Goal: Task Accomplishment & Management: Manage account settings

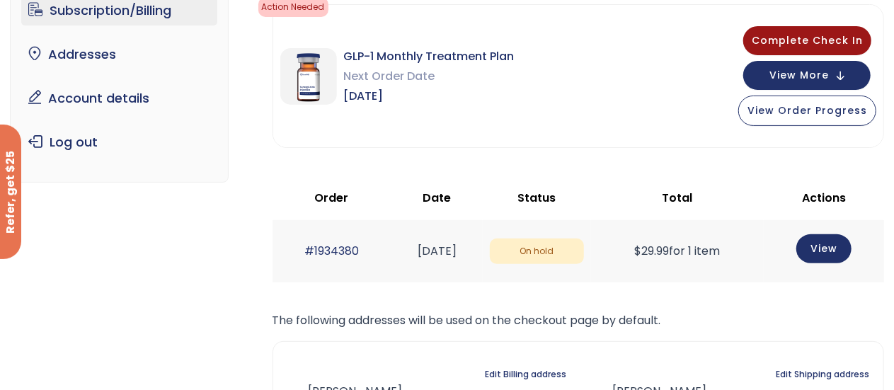
scroll to position [71, 0]
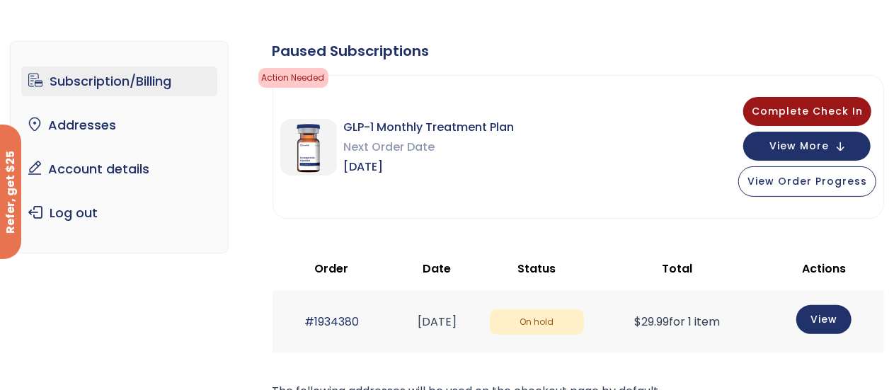
click at [125, 80] on link "Subscription/Billing" at bounding box center [119, 82] width 196 height 30
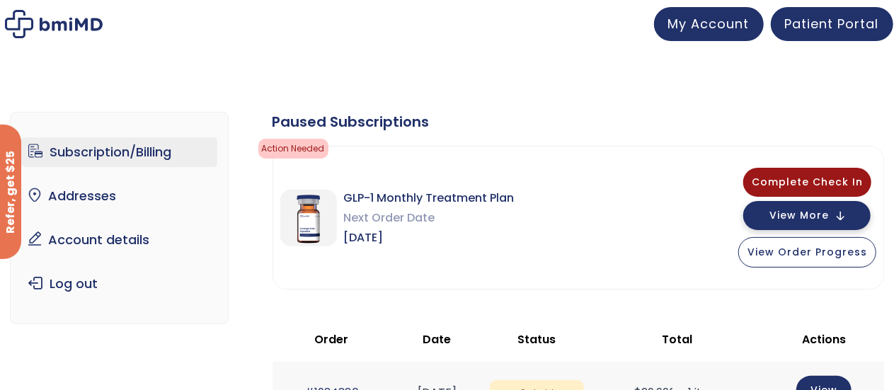
click at [841, 216] on button "View More" at bounding box center [806, 215] width 127 height 29
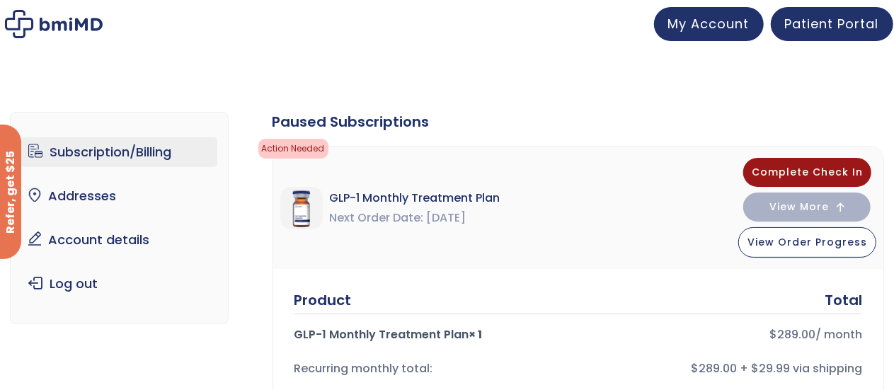
click at [142, 149] on link "Subscription/Billing" at bounding box center [119, 152] width 196 height 30
